Goal: Task Accomplishment & Management: Use online tool/utility

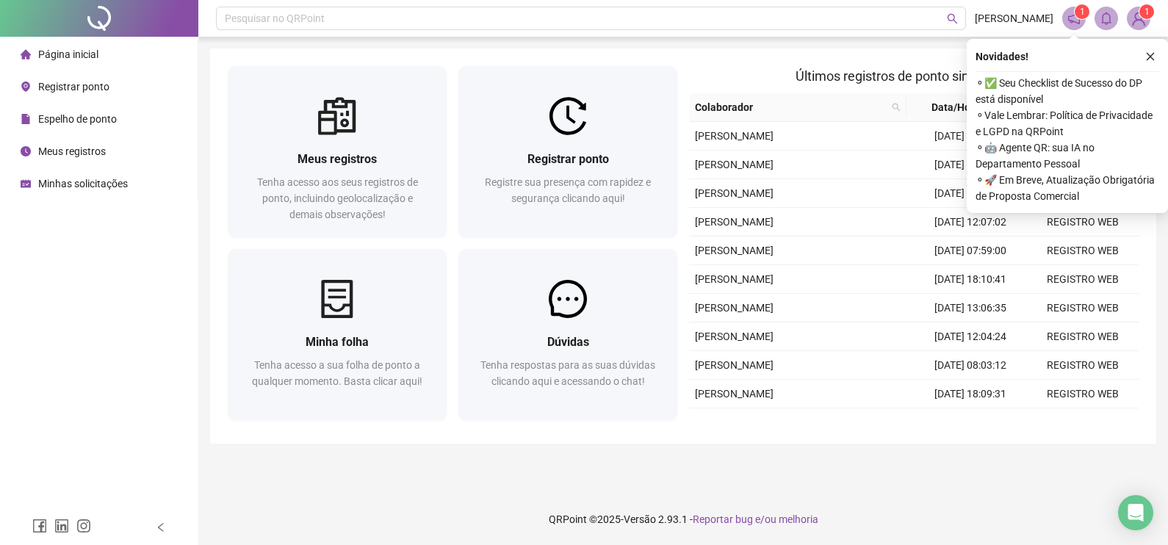
click at [511, 77] on div "Registrar ponto Registre sua presença com rapidez e segurança clicando aqui!" at bounding box center [567, 151] width 219 height 171
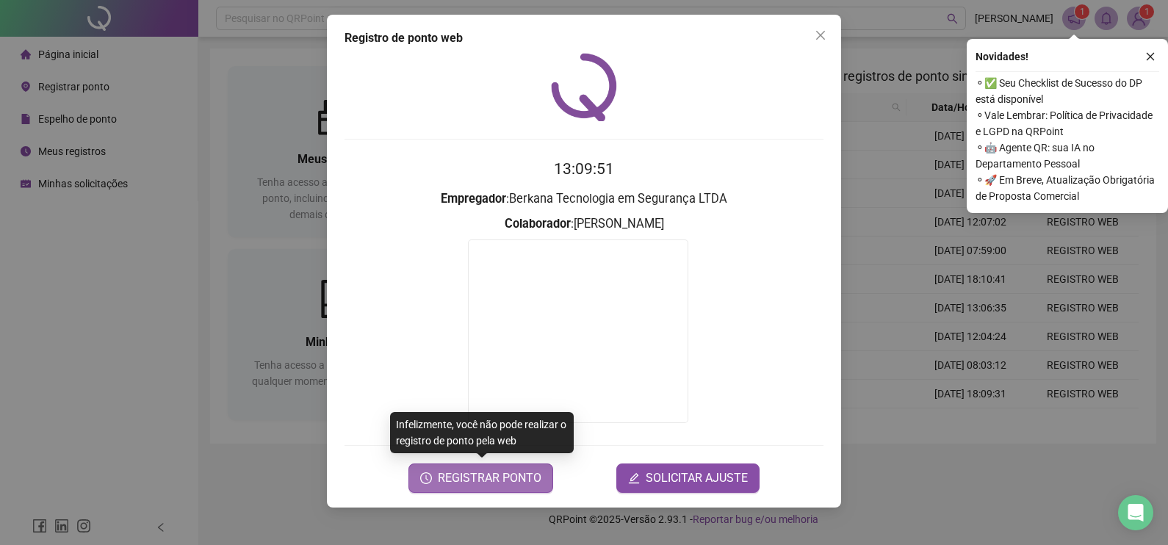
click at [503, 481] on span "REGISTRAR PONTO" at bounding box center [490, 478] width 104 height 18
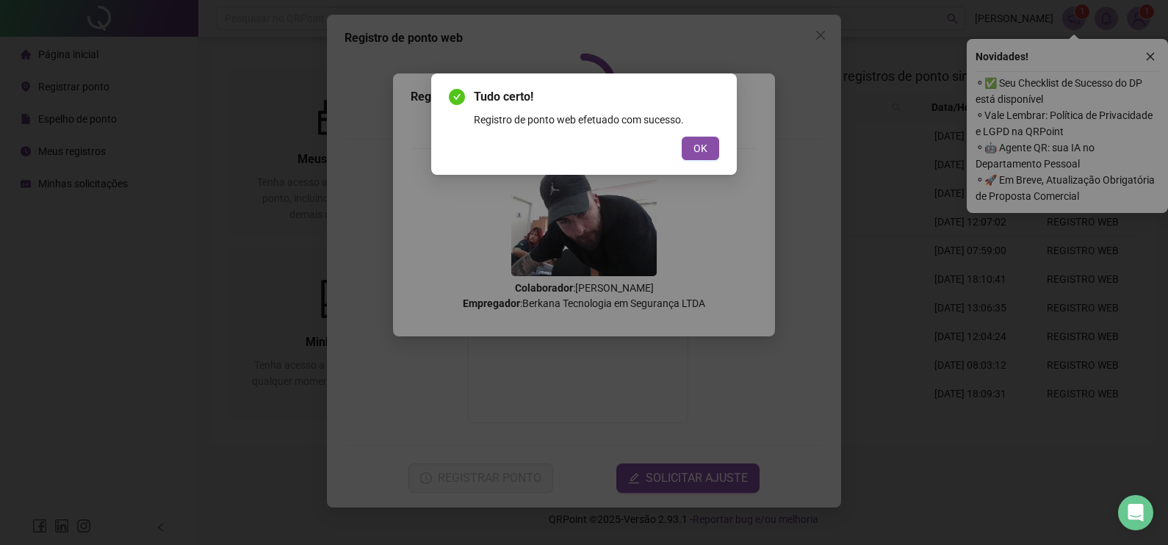
click at [709, 134] on div "Tudo certo! Registro de ponto web efetuado com sucesso. OK" at bounding box center [584, 124] width 270 height 72
click at [712, 145] on button "OK" at bounding box center [700, 149] width 37 height 24
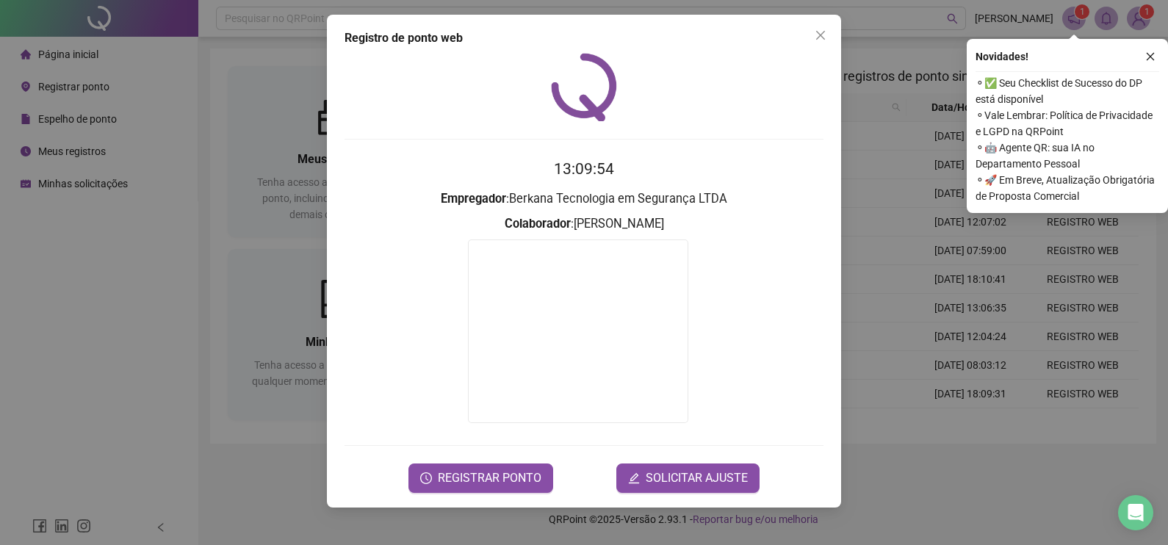
click at [852, 171] on div "Registro de ponto web 13:09:54 Empregador : Berkana Tecnologia em Segurança LTD…" at bounding box center [584, 272] width 1168 height 545
